Goal: Use online tool/utility: Utilize a website feature to perform a specific function

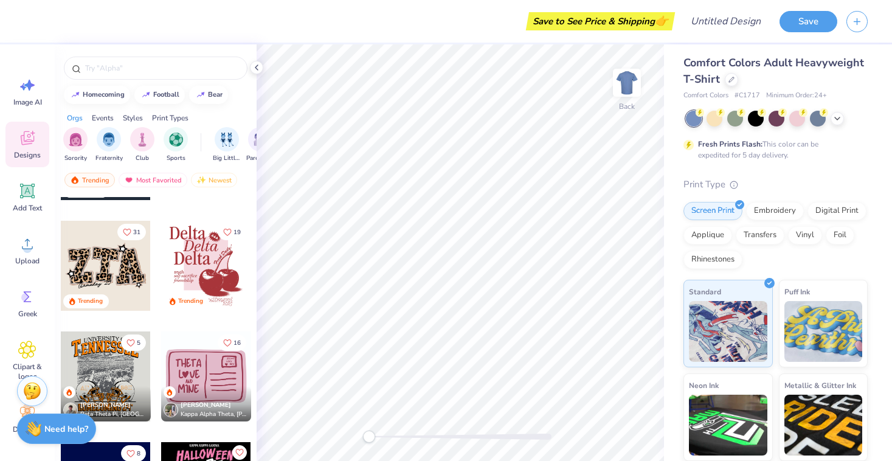
scroll to position [3519, 0]
click at [106, 146] on div "filter for Fraternity" at bounding box center [109, 138] width 24 height 24
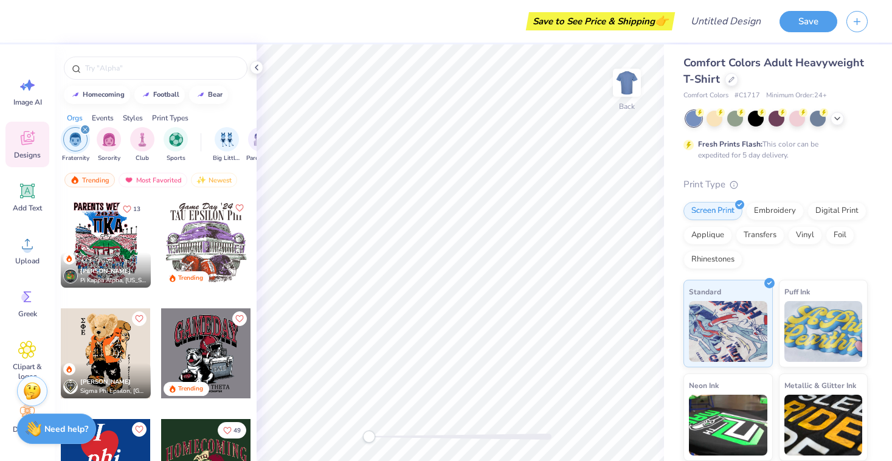
scroll to position [47, 0]
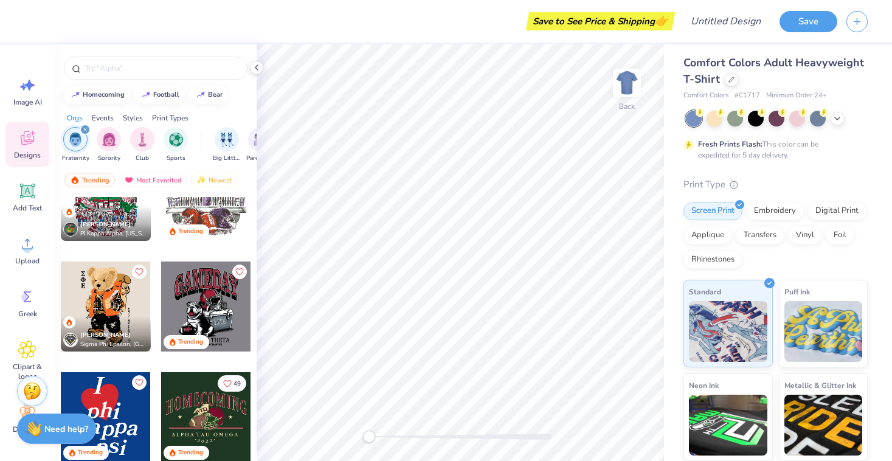
click at [116, 316] on div "Nikho [PERSON_NAME] Sigma Phi Epsilon, [GEOGRAPHIC_DATA][US_STATE]" at bounding box center [106, 333] width 90 height 35
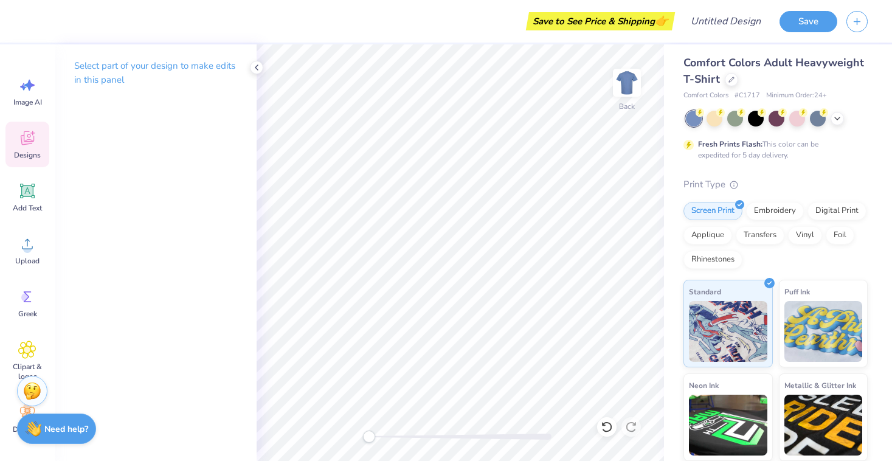
click at [21, 147] on icon at bounding box center [27, 138] width 18 height 18
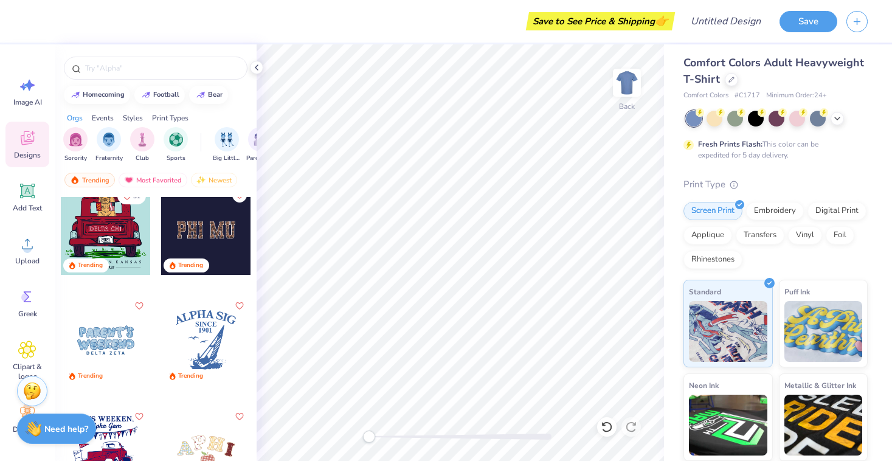
scroll to position [4772, 0]
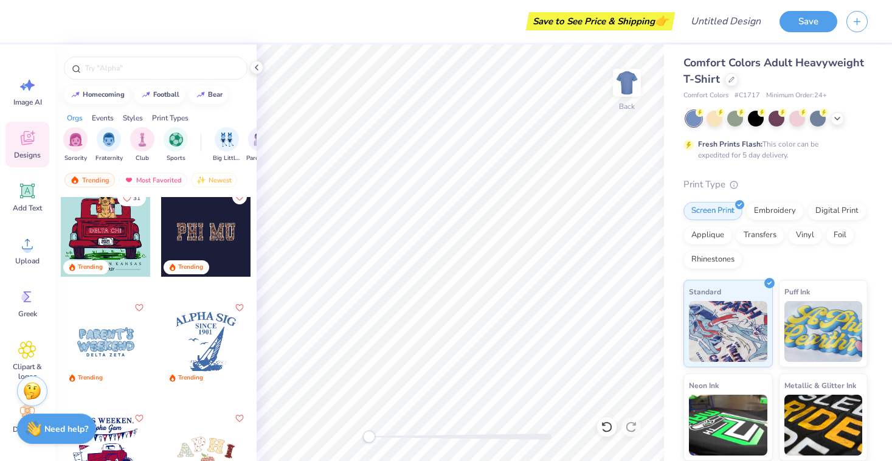
click at [127, 336] on div at bounding box center [106, 342] width 90 height 90
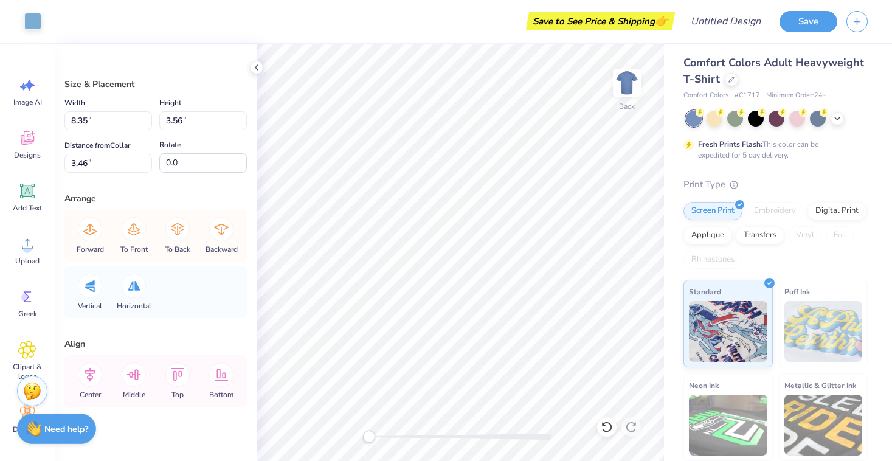
type input "8.35"
type input "3.56"
type input "3.46"
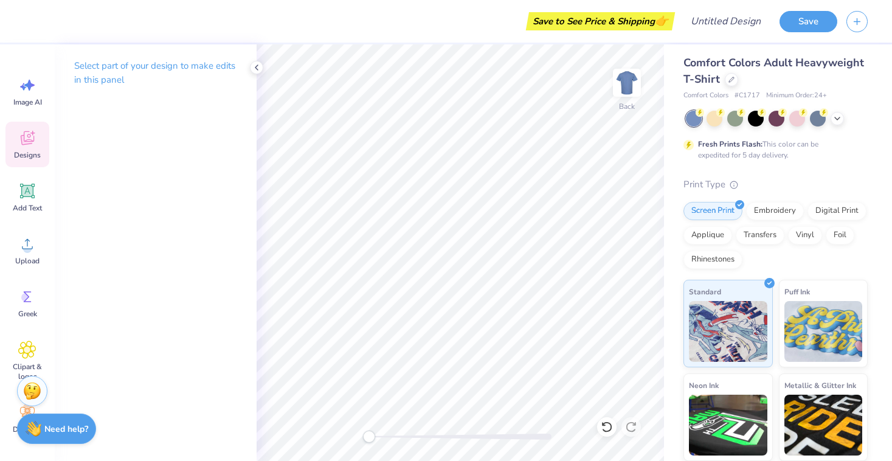
click at [24, 145] on icon at bounding box center [27, 138] width 18 height 18
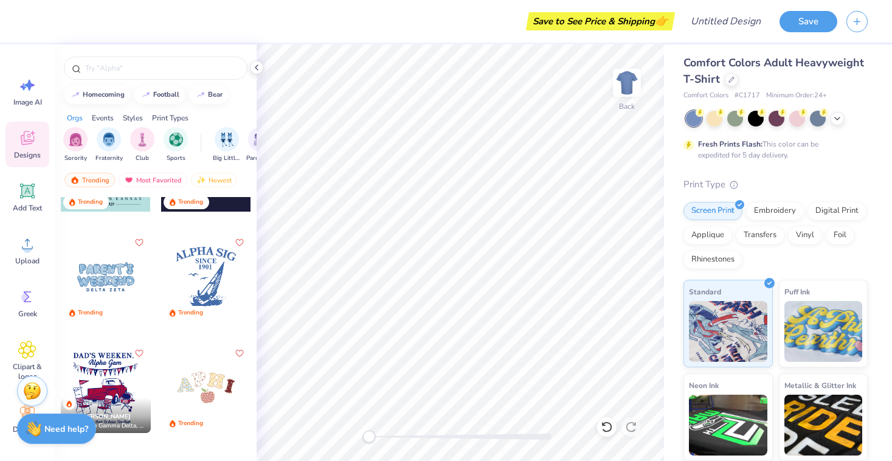
scroll to position [4944, 0]
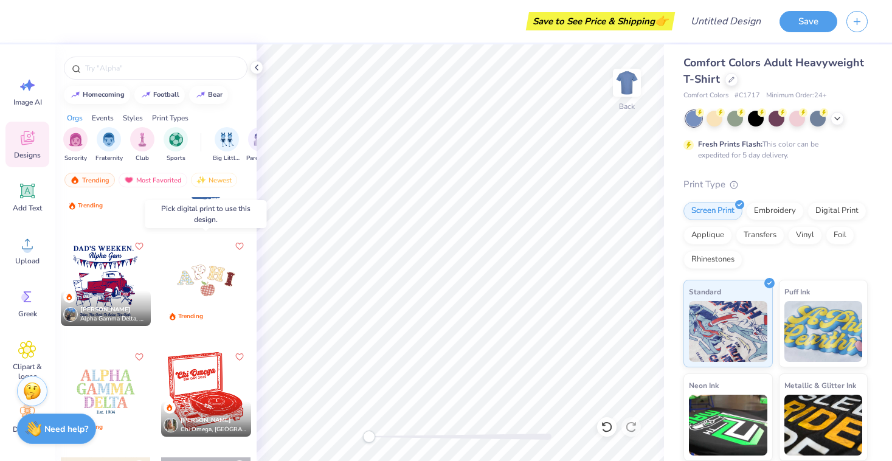
click at [212, 276] on div at bounding box center [206, 281] width 90 height 90
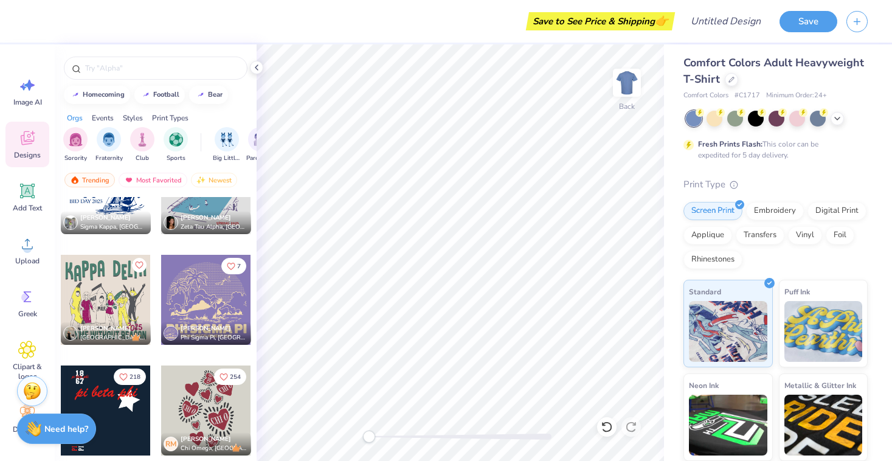
scroll to position [7692, 0]
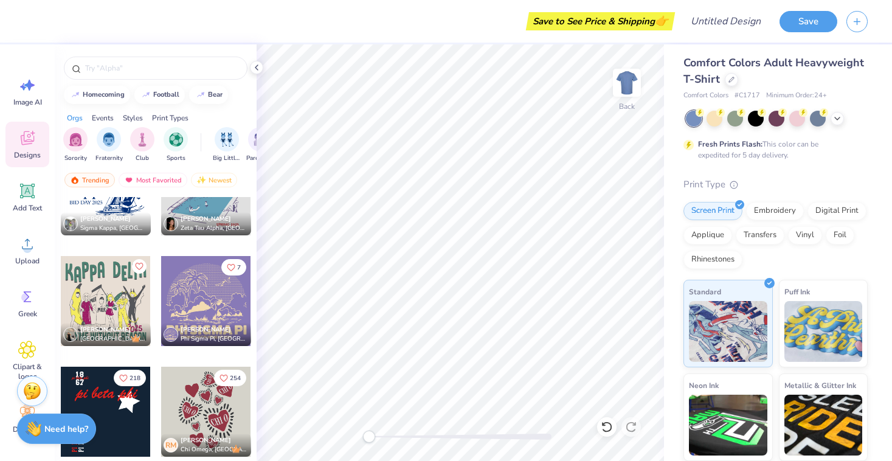
click at [96, 305] on div at bounding box center [106, 301] width 90 height 90
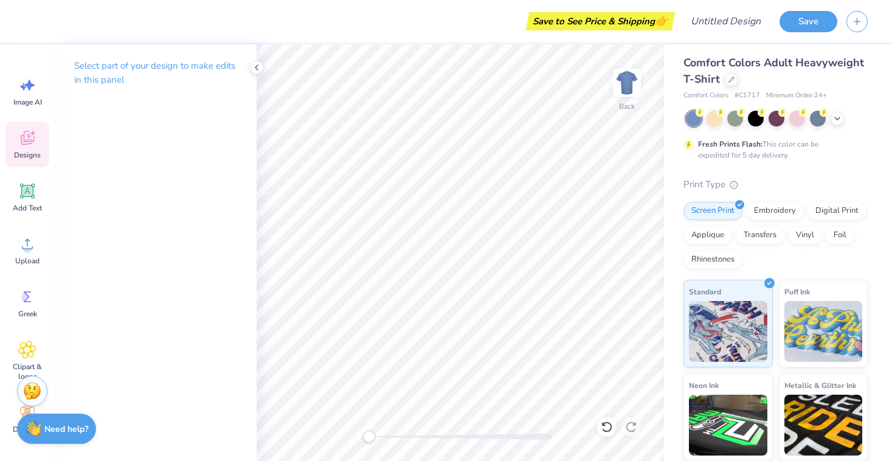
click at [23, 148] on div "Designs" at bounding box center [27, 145] width 44 height 46
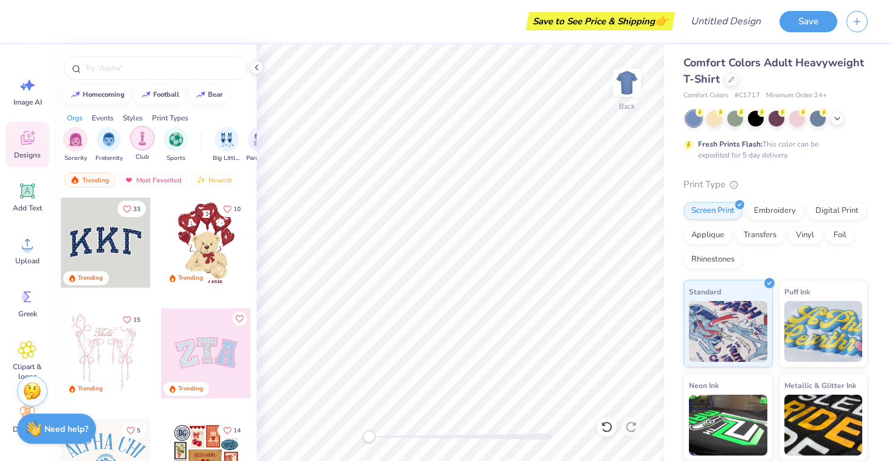
click at [147, 142] on img "filter for Club" at bounding box center [142, 138] width 13 height 14
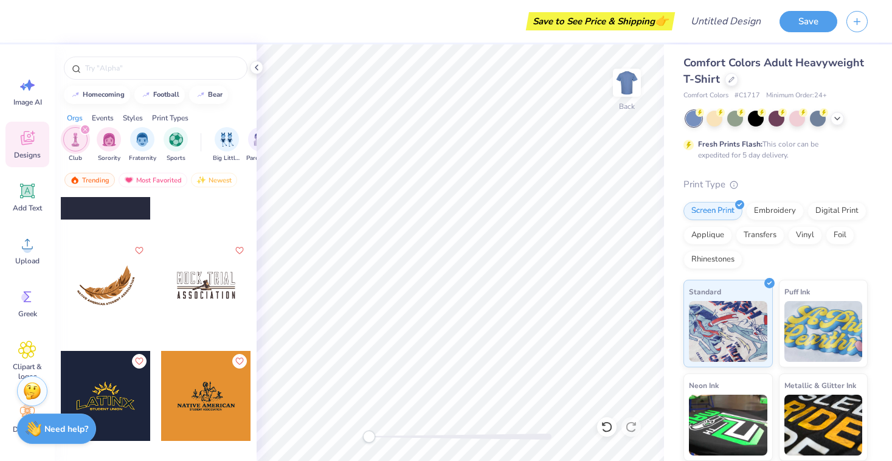
scroll to position [5049, 0]
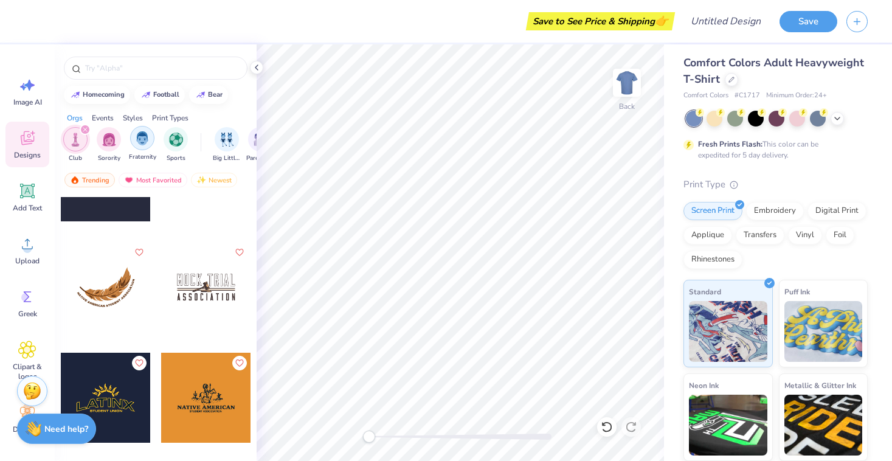
click at [145, 139] on img "filter for Fraternity" at bounding box center [142, 138] width 13 height 14
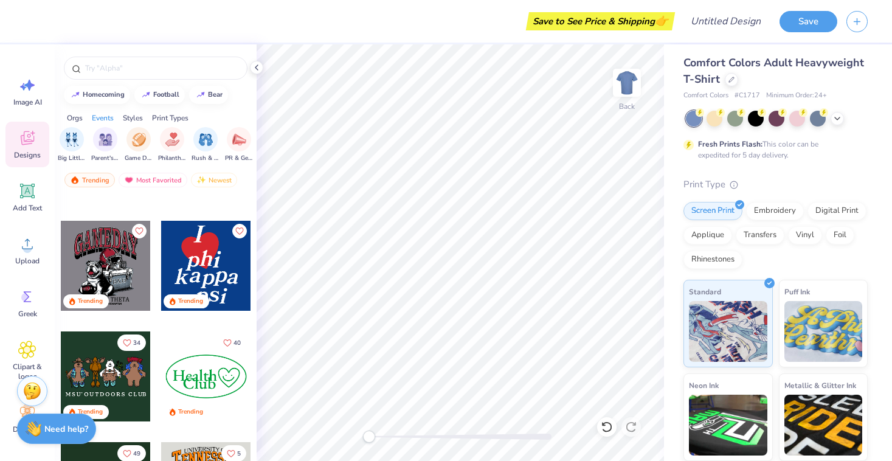
scroll to position [385, 0]
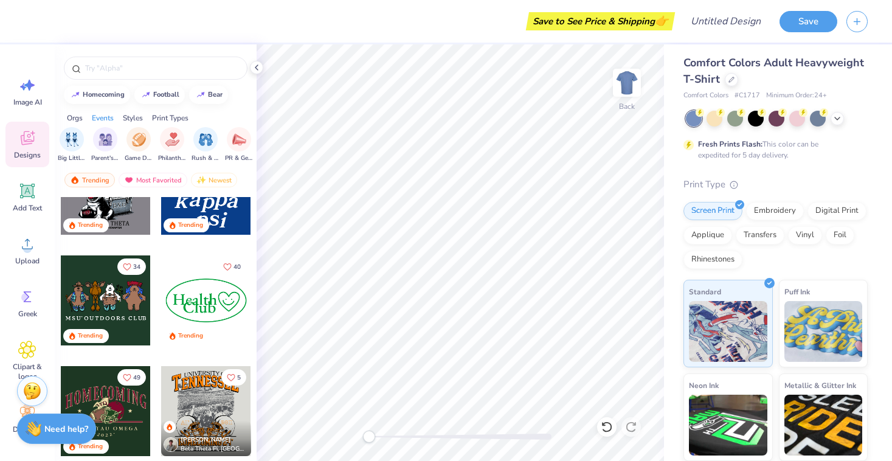
click at [184, 285] on div at bounding box center [206, 301] width 90 height 90
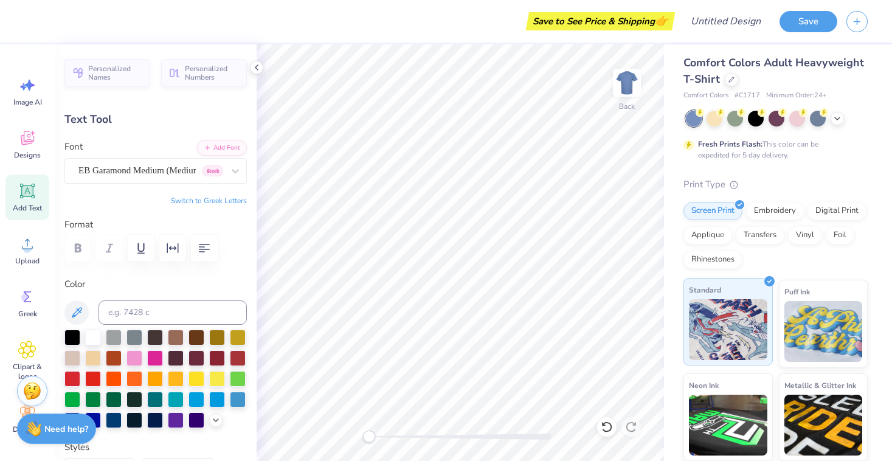
type input "5.13"
type input "4.67"
type input "3.73"
type input "5.56"
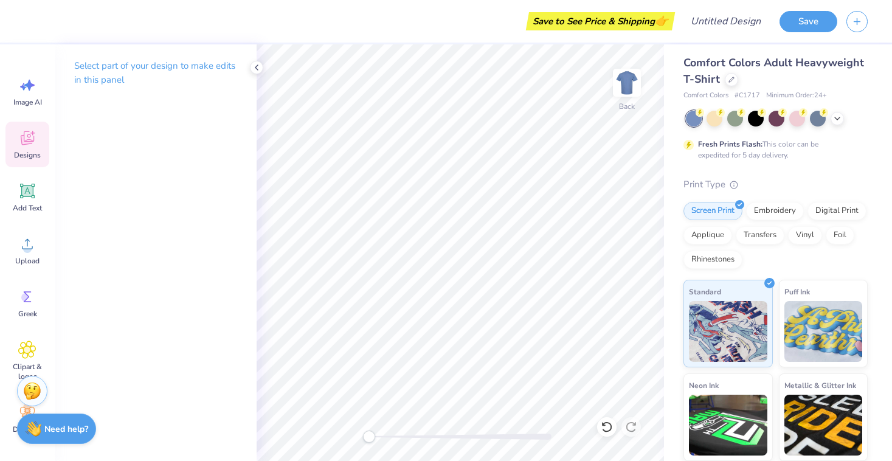
click at [35, 150] on span "Designs" at bounding box center [27, 155] width 27 height 10
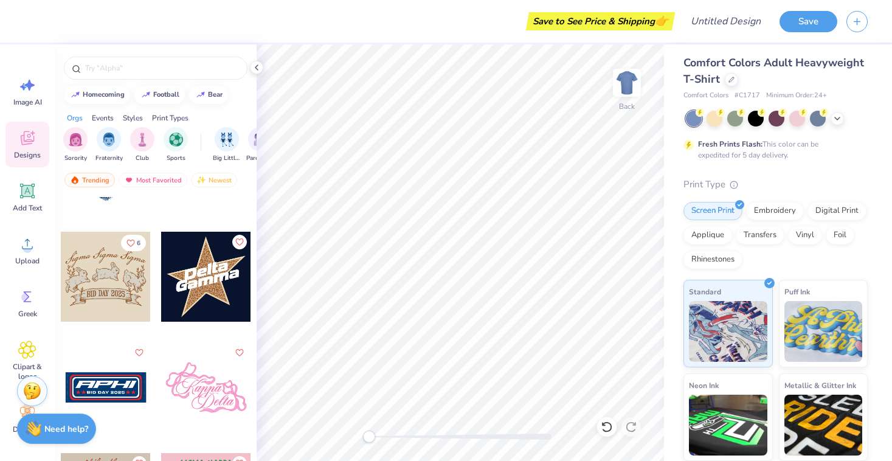
scroll to position [10528, 0]
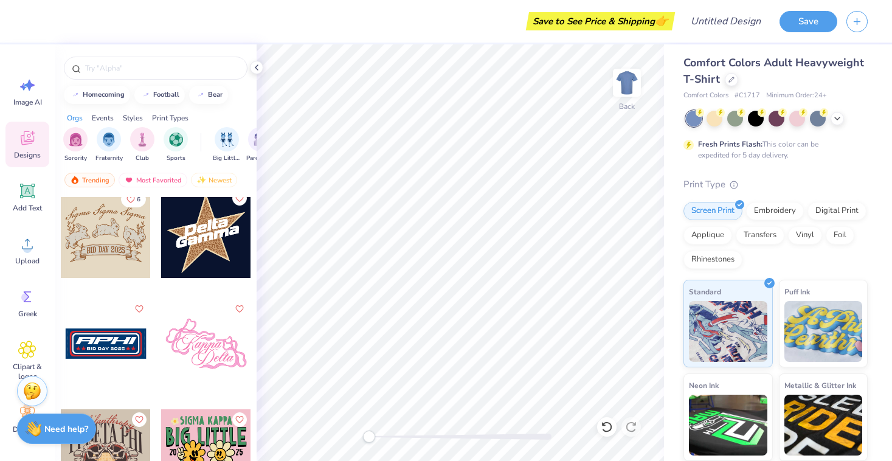
click at [82, 336] on div at bounding box center [106, 344] width 90 height 90
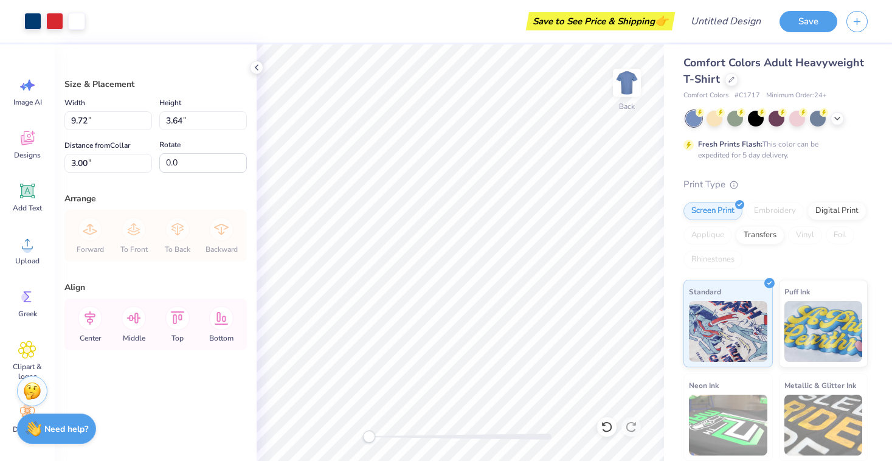
type input "9.72"
type input "3.64"
type input "11.26"
type input "4.22"
click at [26, 204] on span "Add Text" at bounding box center [27, 208] width 29 height 10
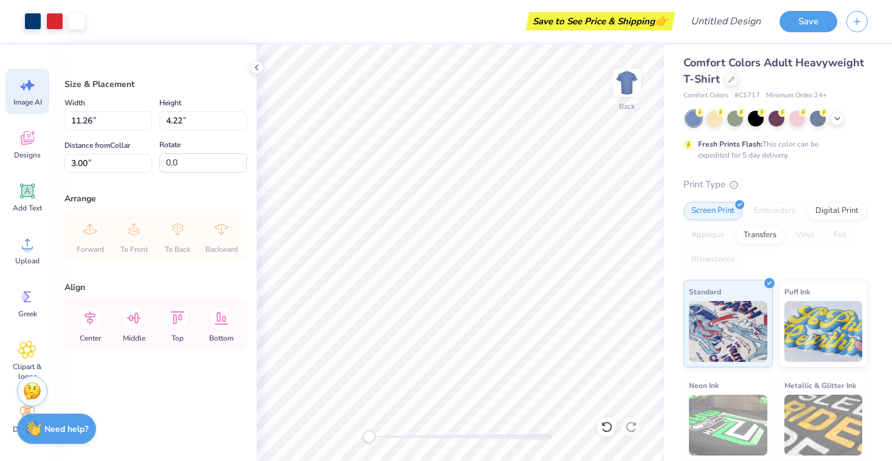
click at [17, 96] on div "Image AI" at bounding box center [27, 92] width 44 height 46
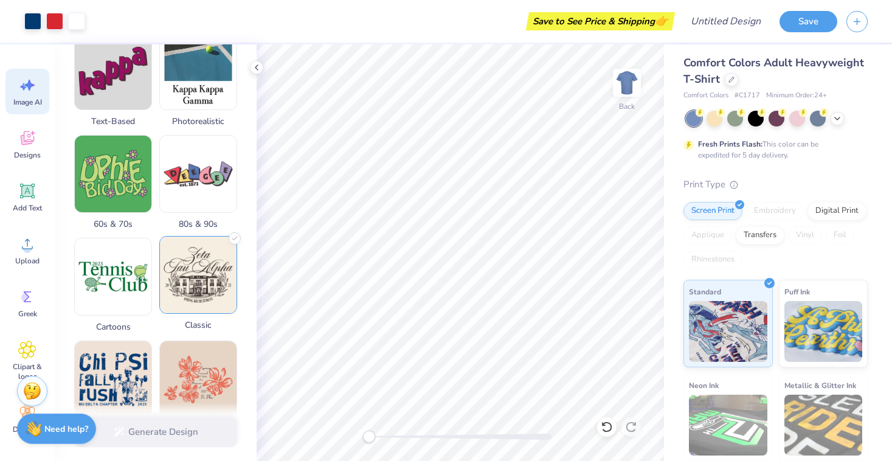
scroll to position [353, 0]
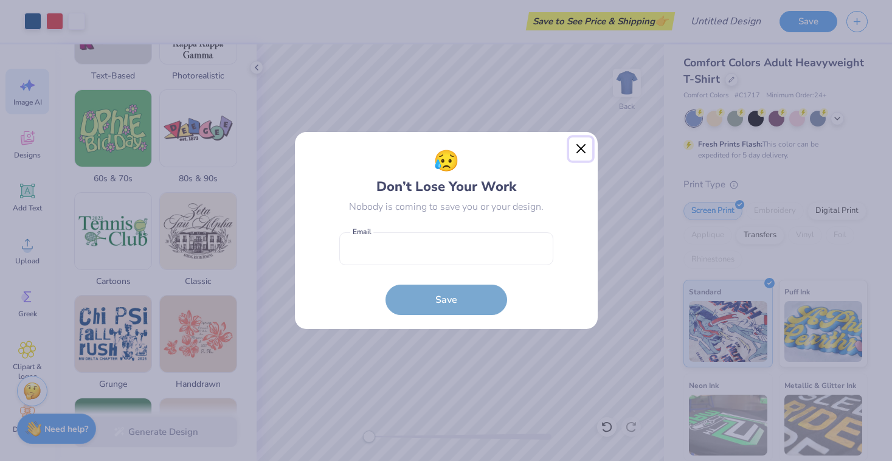
click at [580, 155] on button "Close" at bounding box center [580, 148] width 23 height 23
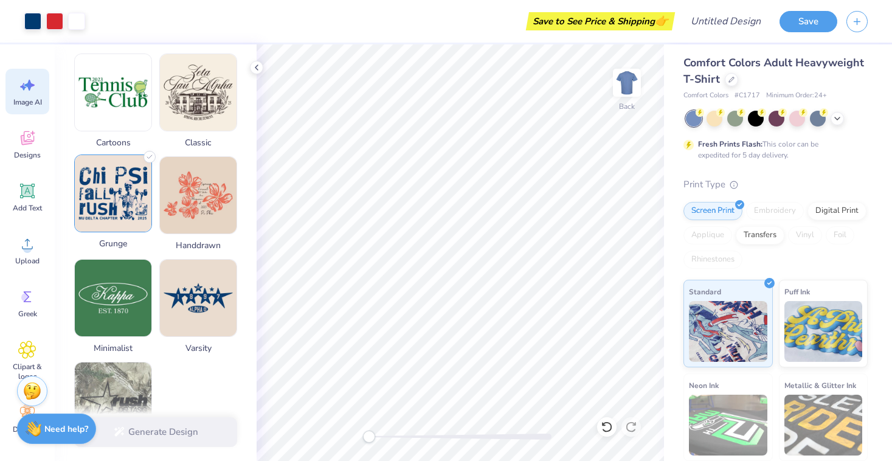
scroll to position [589, 0]
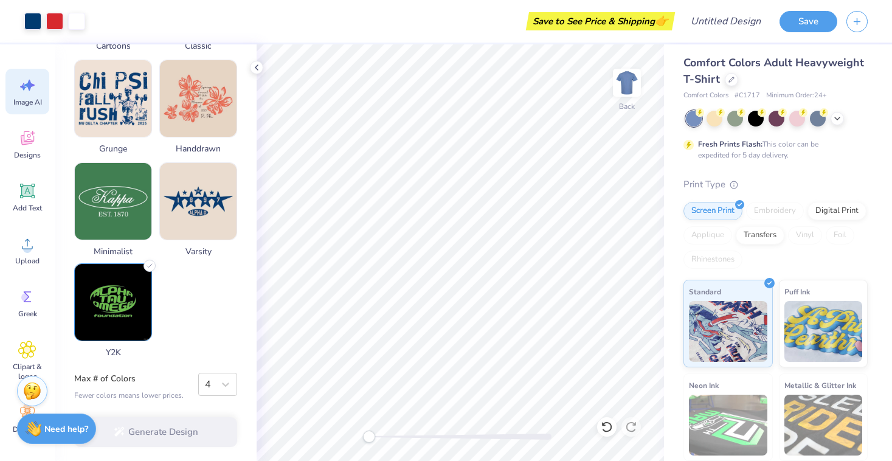
click at [130, 285] on img at bounding box center [113, 302] width 77 height 77
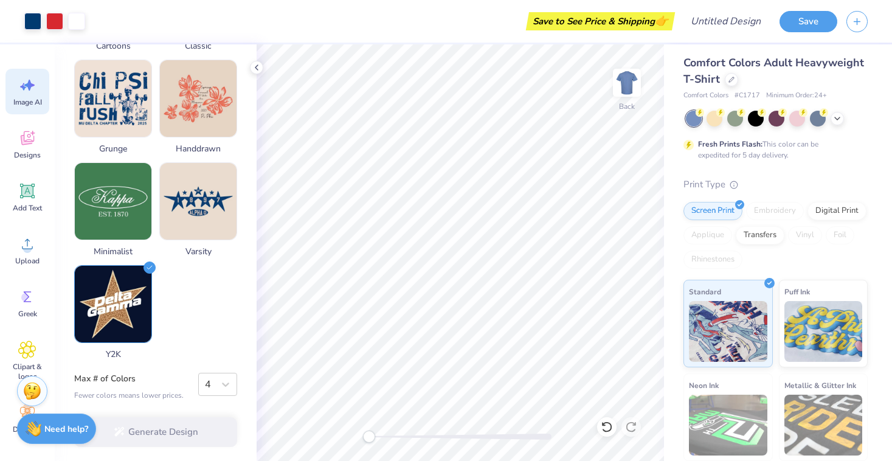
click at [182, 430] on div "Generate Design" at bounding box center [156, 432] width 202 height 59
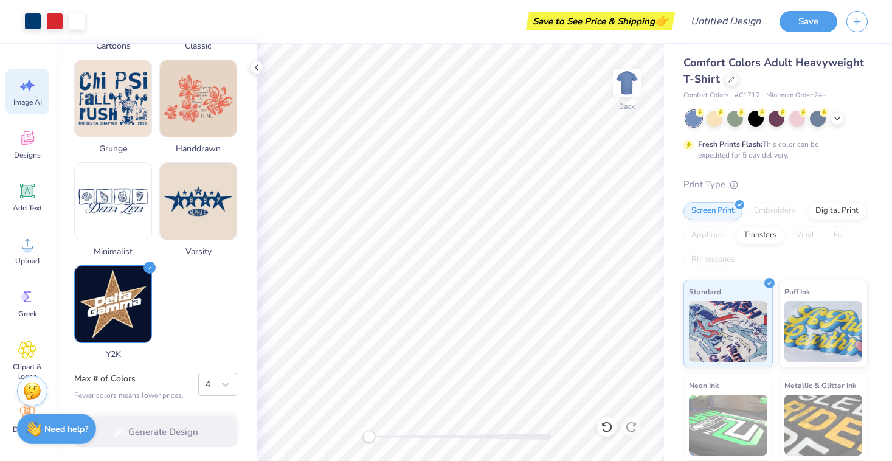
click at [127, 229] on img at bounding box center [113, 201] width 77 height 77
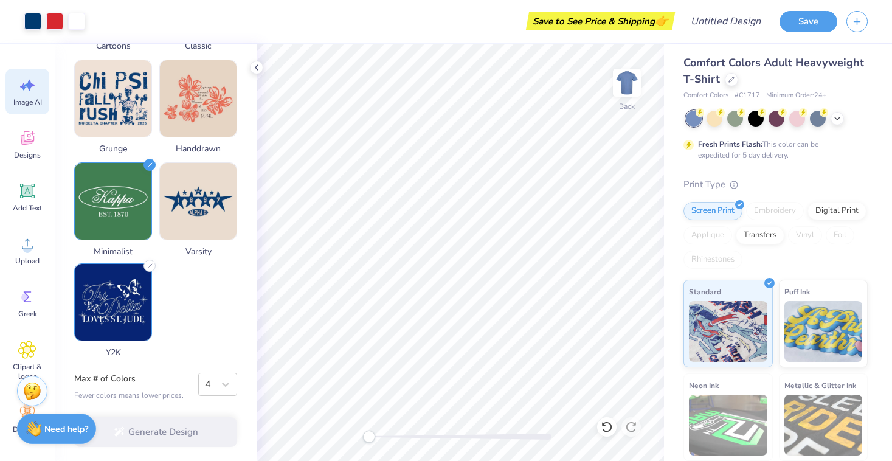
click at [128, 290] on img at bounding box center [113, 302] width 77 height 77
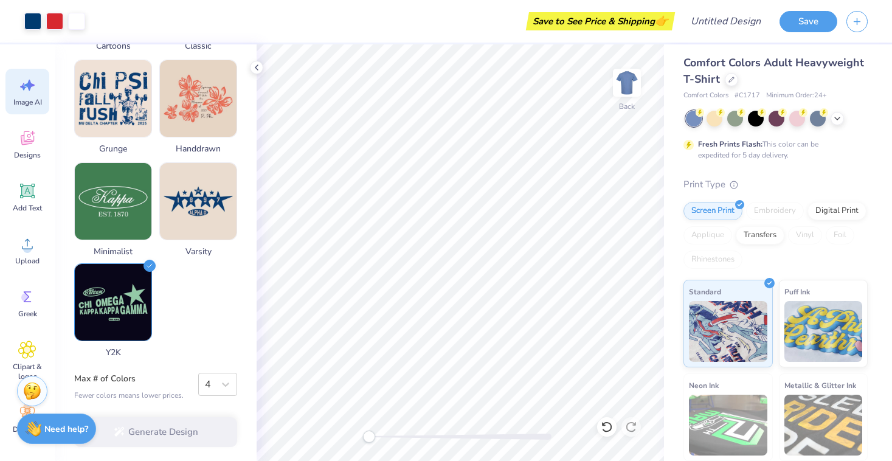
click at [128, 290] on img at bounding box center [113, 302] width 77 height 77
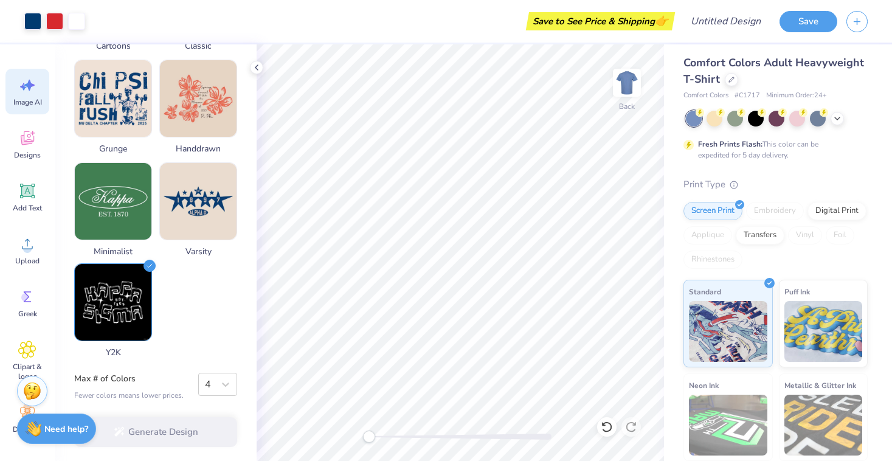
scroll to position [0, 0]
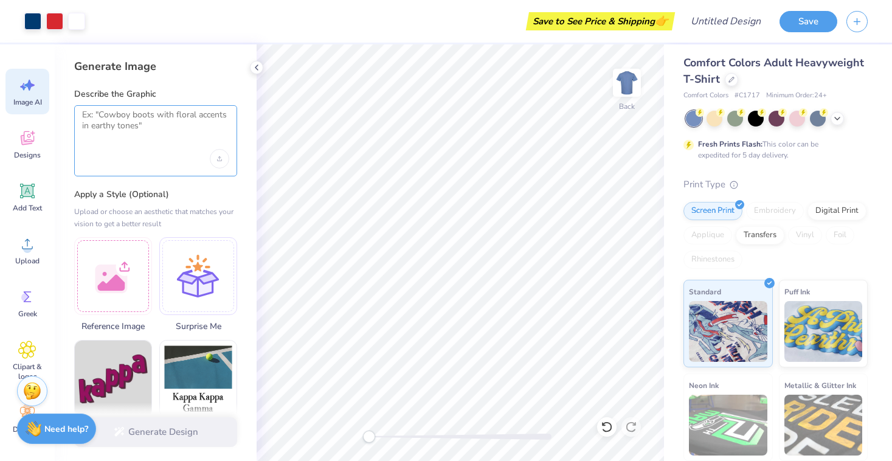
click at [137, 126] on textarea at bounding box center [155, 125] width 147 height 30
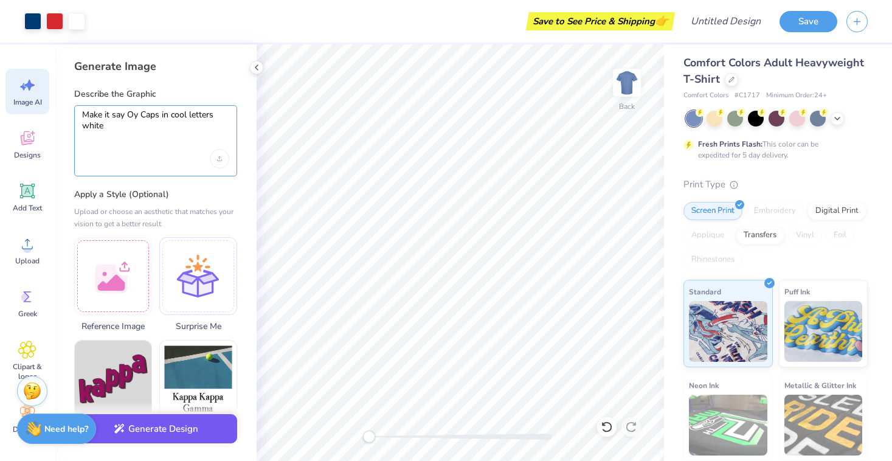
type textarea "Make it say Oy Caps in cool letters white"
click at [155, 438] on button "Generate Design" at bounding box center [155, 429] width 163 height 30
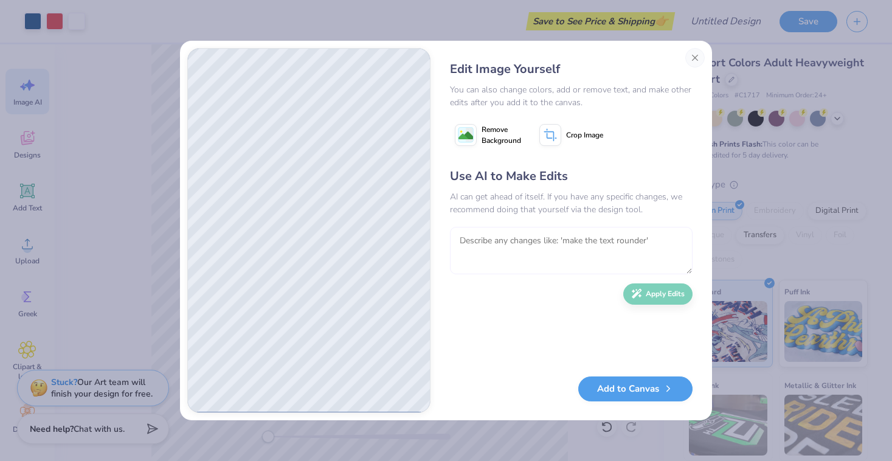
click at [517, 247] on textarea at bounding box center [571, 250] width 243 height 47
type textarea "can you take the hearts away make it so its unisex and can u make the backgroun…"
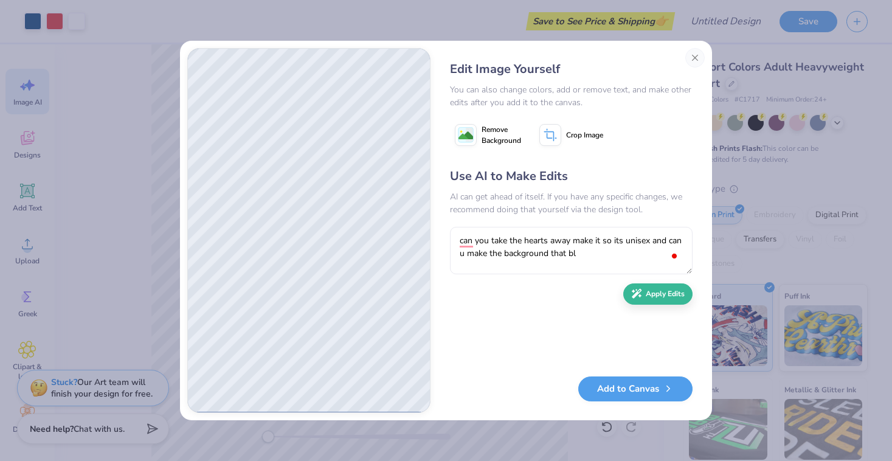
scroll to position [4, 0]
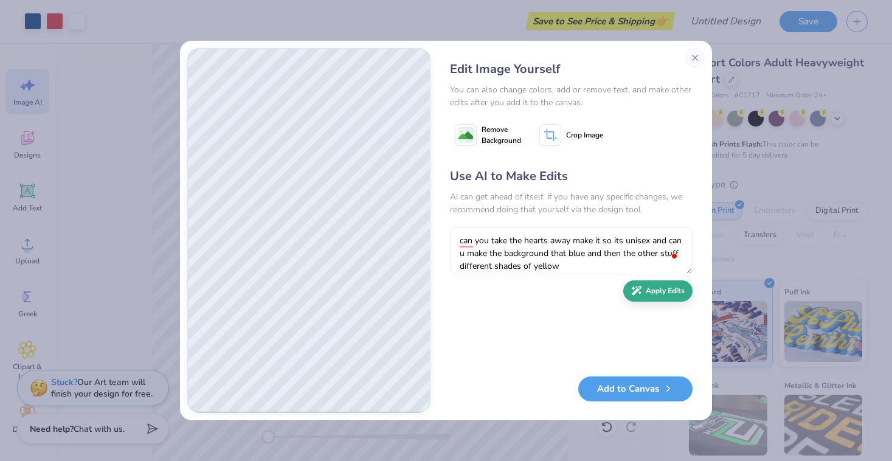
type textarea "can you take the hearts away make it so its unisex and can u make the backgroun…"
click at [656, 294] on button "Apply Edits" at bounding box center [658, 290] width 69 height 21
